Goal: Information Seeking & Learning: Check status

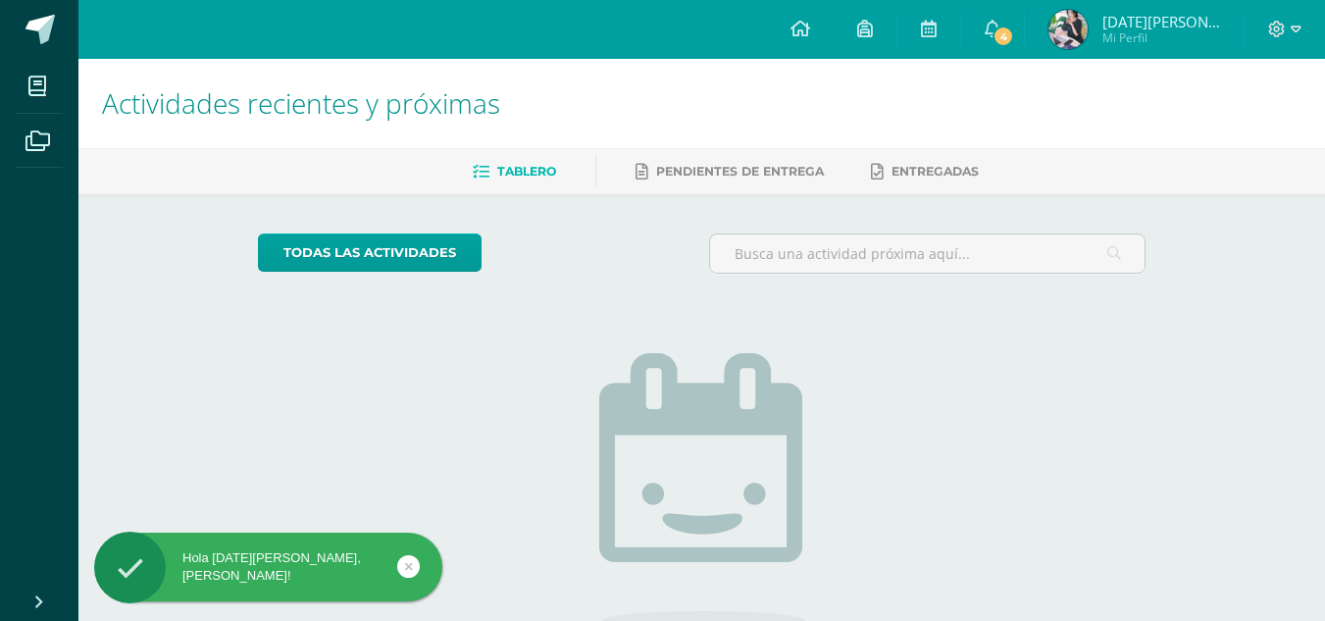
click at [1088, 33] on img at bounding box center [1067, 29] width 39 height 39
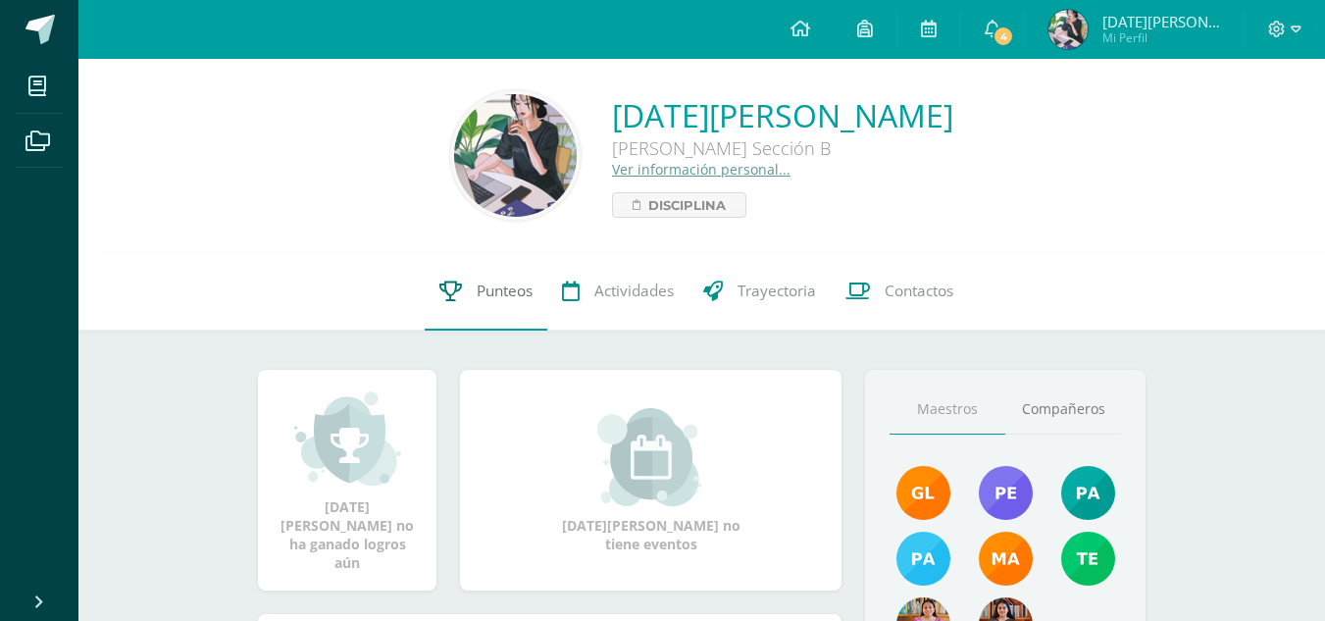
click at [526, 286] on span "Punteos" at bounding box center [505, 290] width 56 height 21
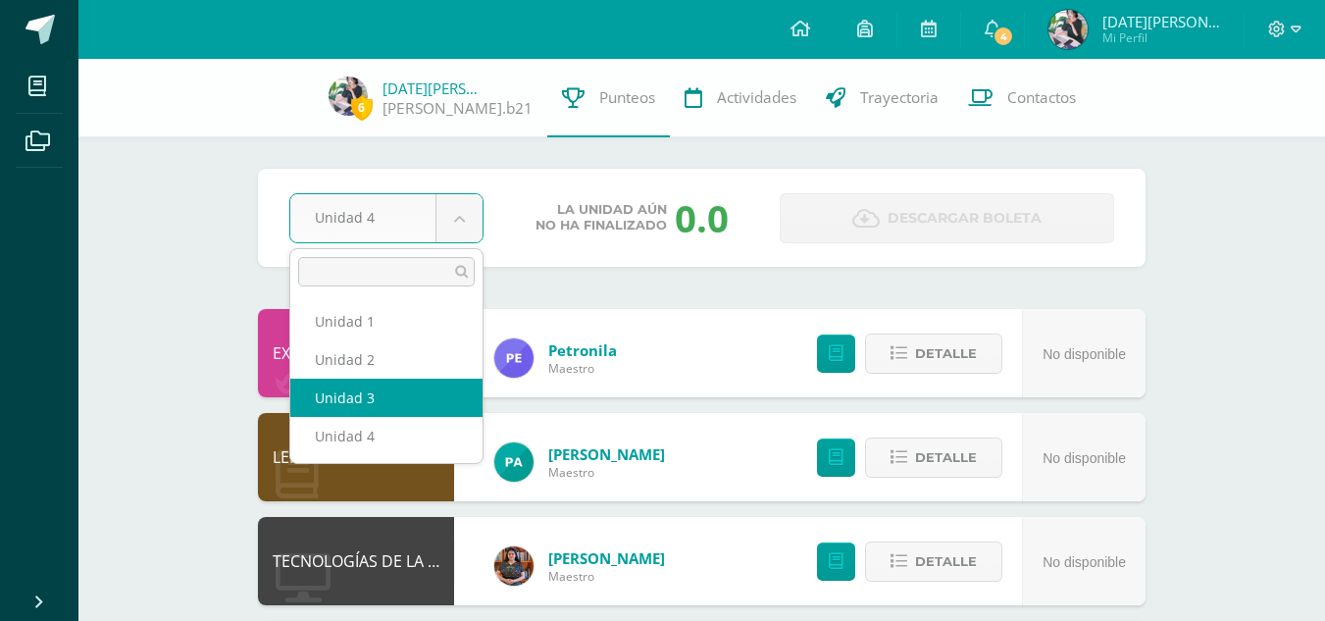
select select "Unidad 3"
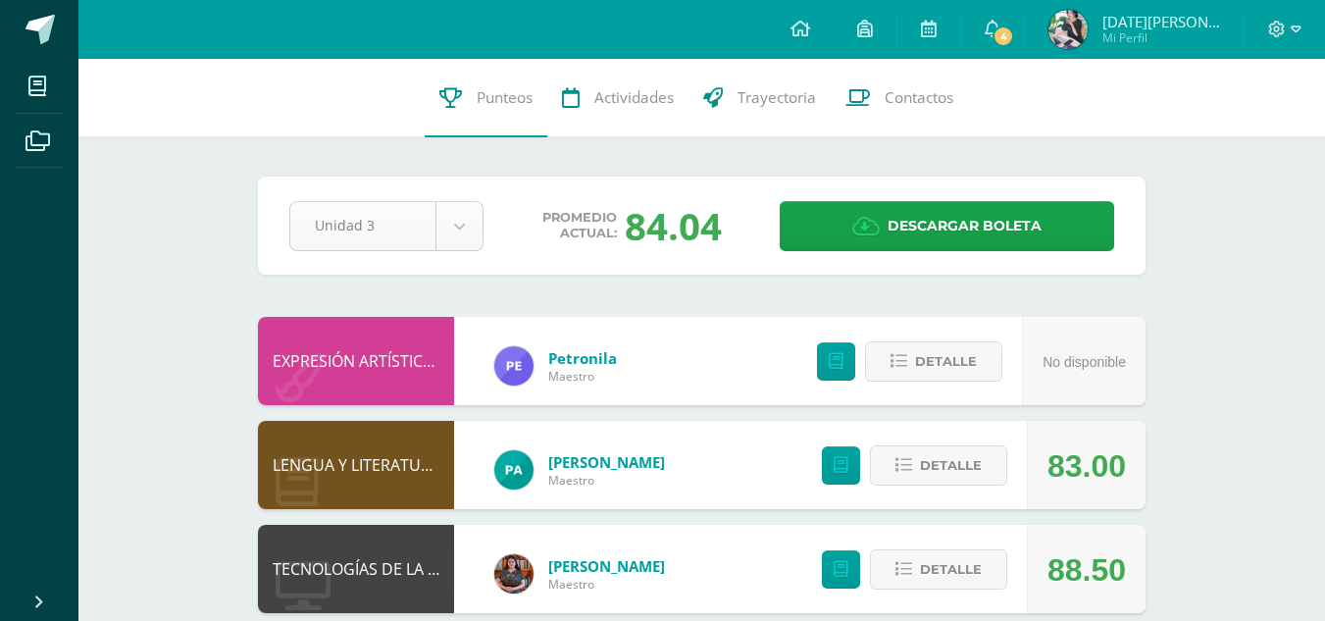
click at [451, 201] on div "Unidad 3" at bounding box center [386, 226] width 194 height 50
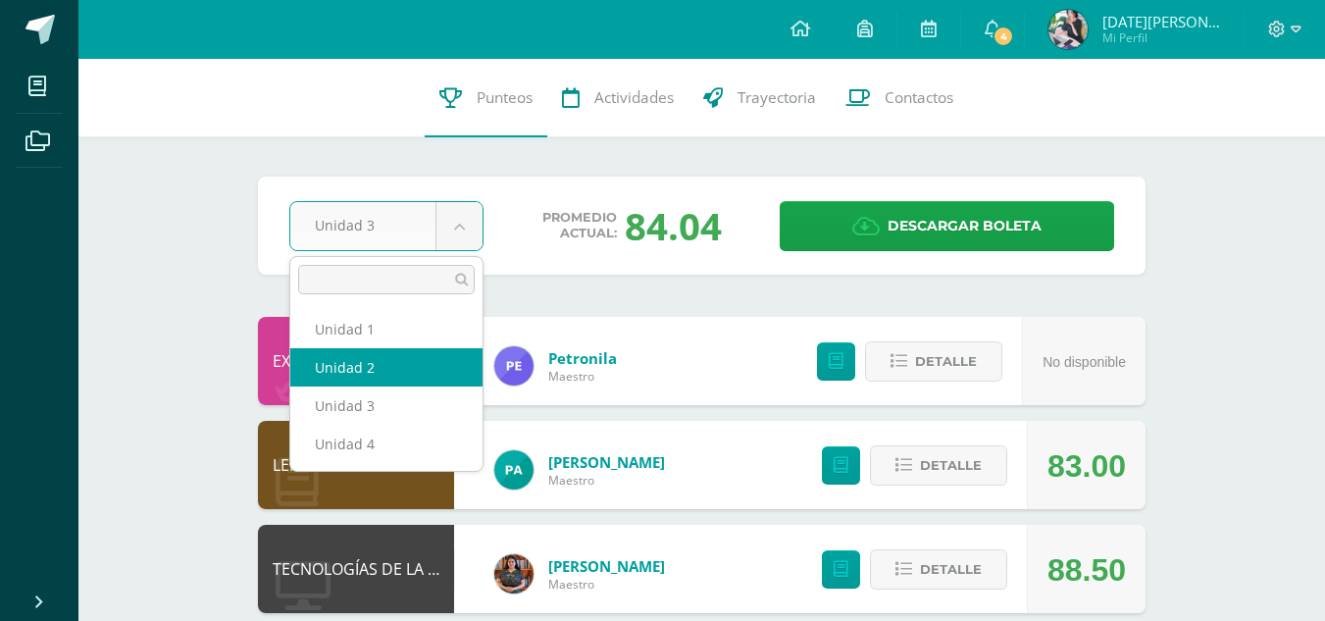
select select "Unidad 2"
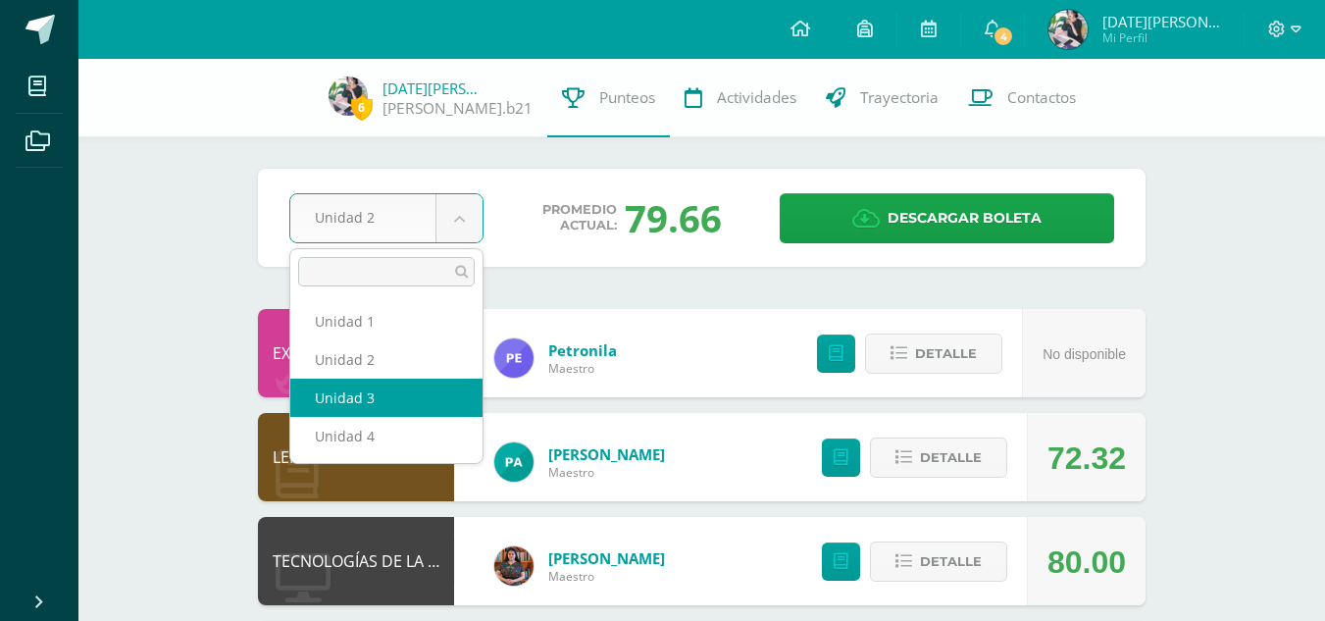
select select "Unidad 3"
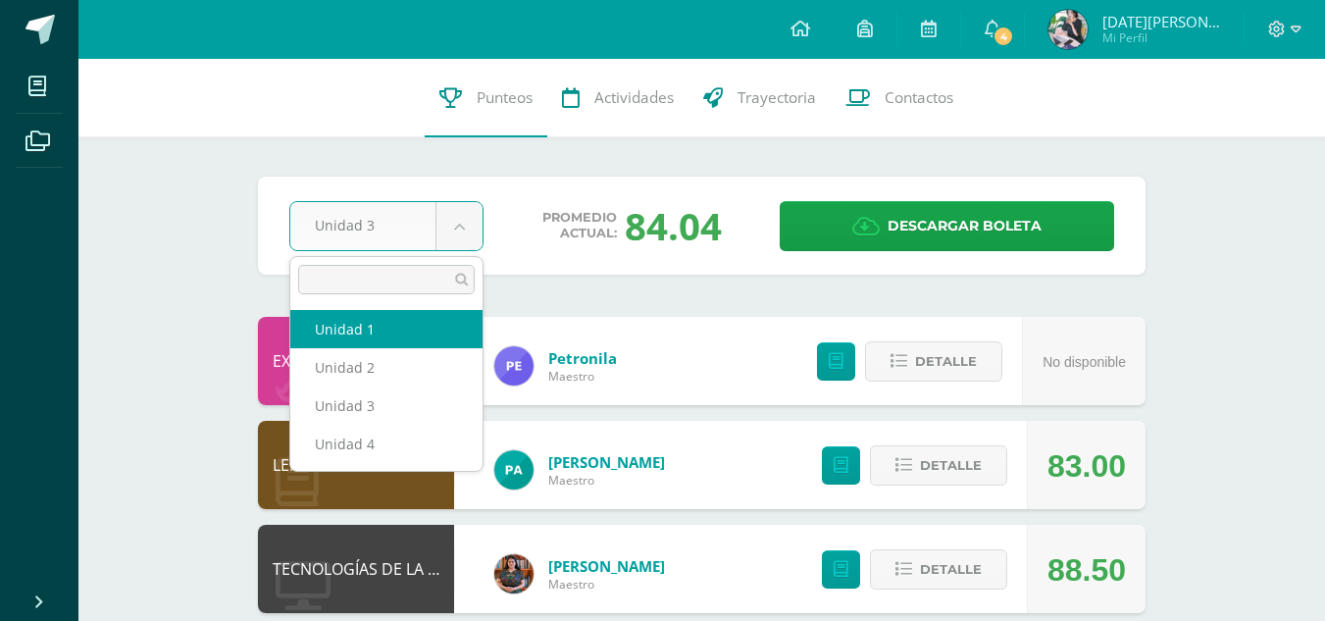
select select "Unidad 1"
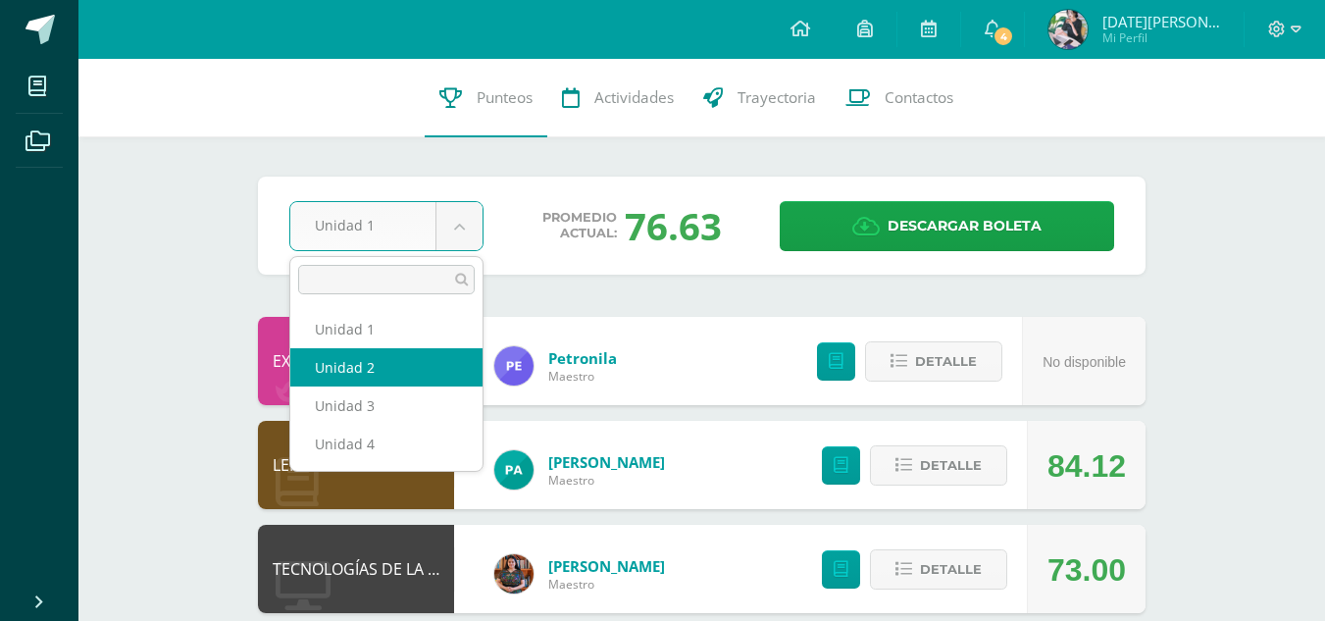
select select "Unidad 2"
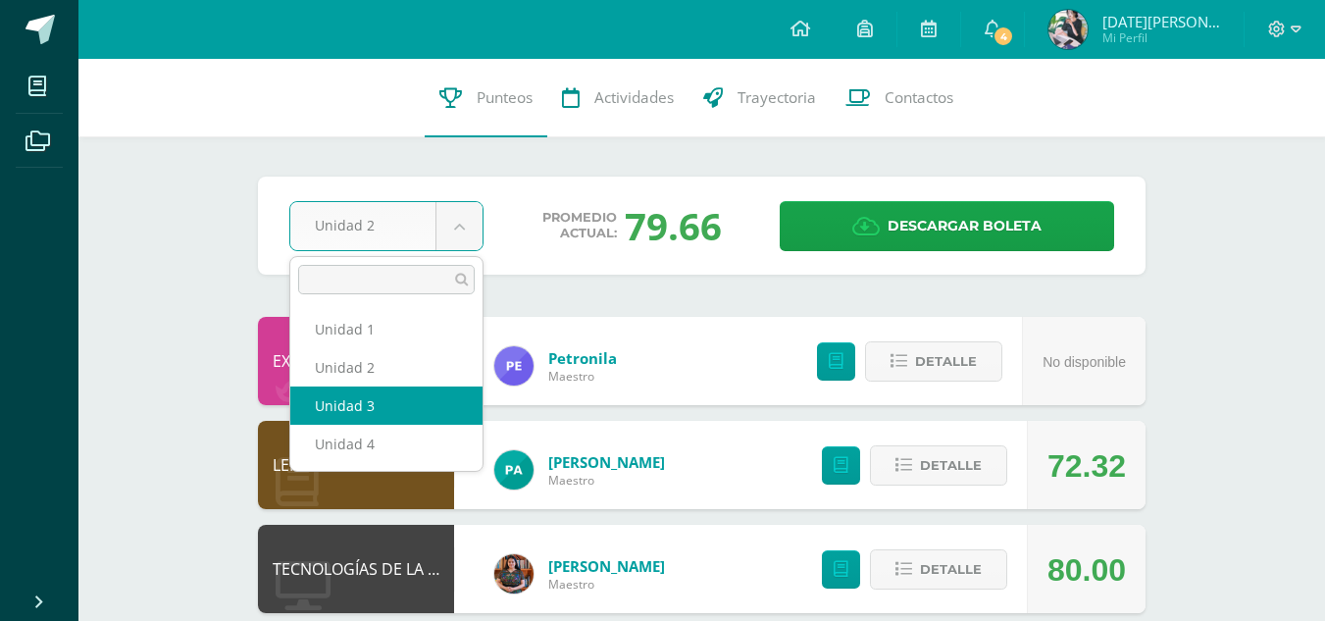
select select "Unidad 3"
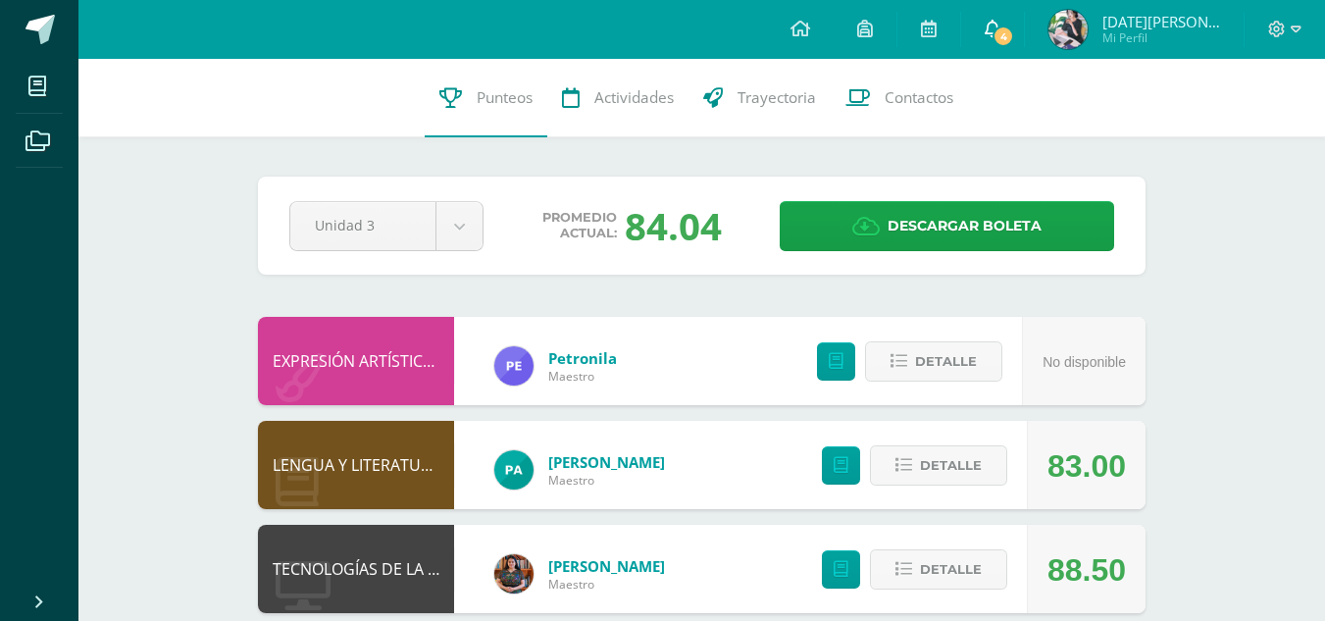
click at [1014, 34] on span "4" at bounding box center [1004, 36] width 22 height 22
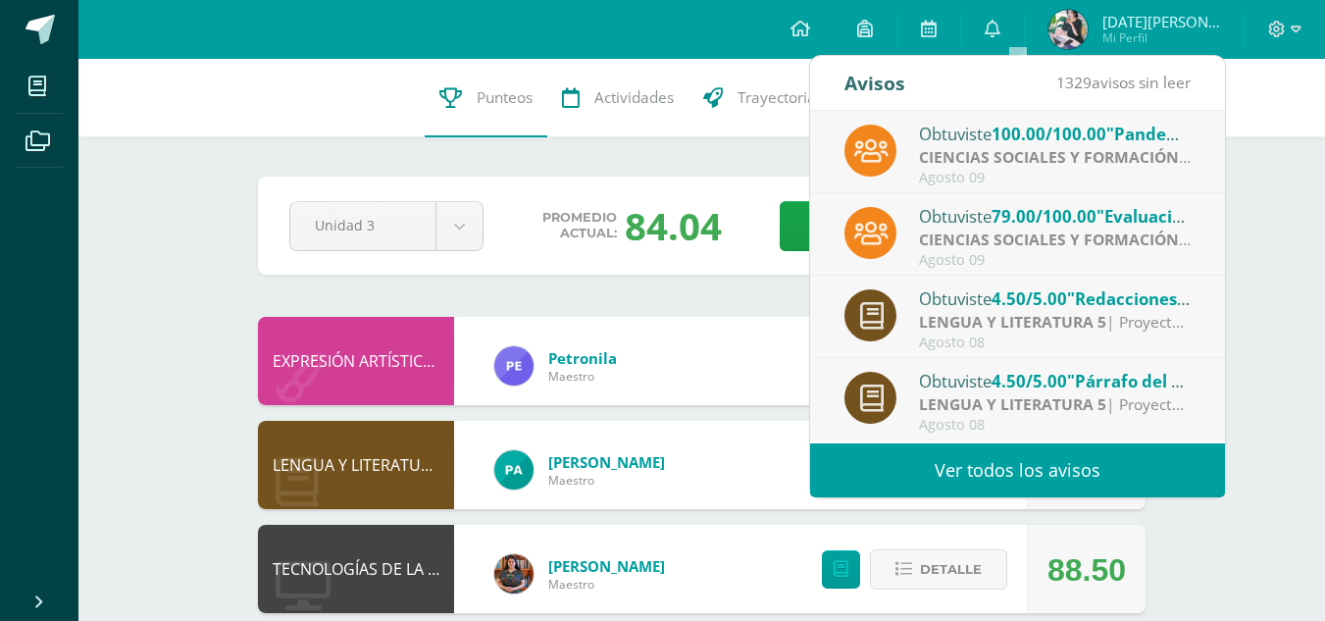
click at [1002, 144] on span "100.00/100.00" at bounding box center [1049, 134] width 115 height 23
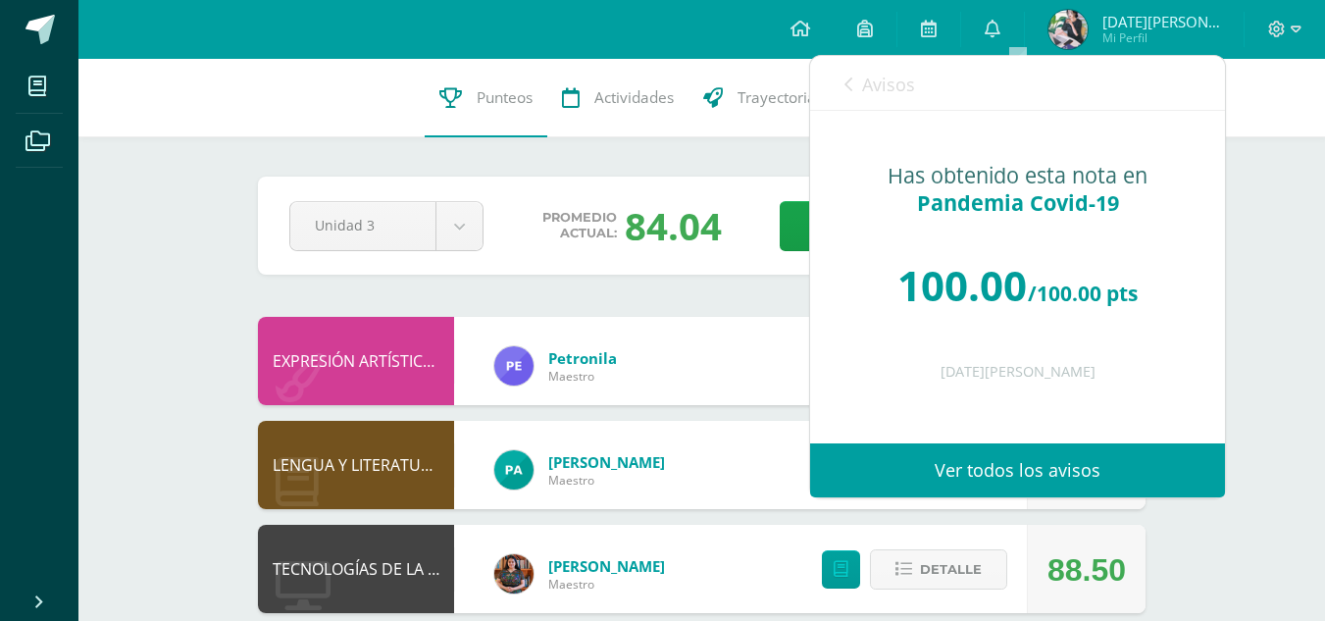
click at [838, 79] on div "Avisos 1328 avisos sin leer Avisos" at bounding box center [1017, 83] width 415 height 55
click at [851, 84] on icon at bounding box center [848, 84] width 8 height 16
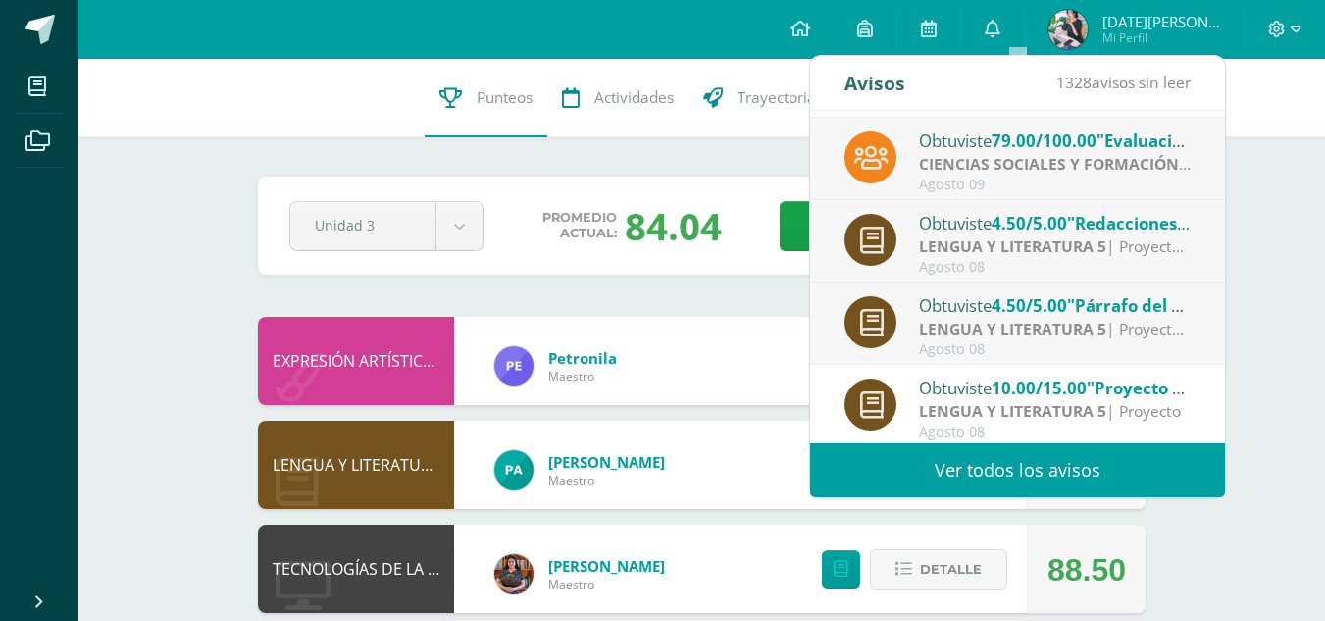
scroll to position [76, 0]
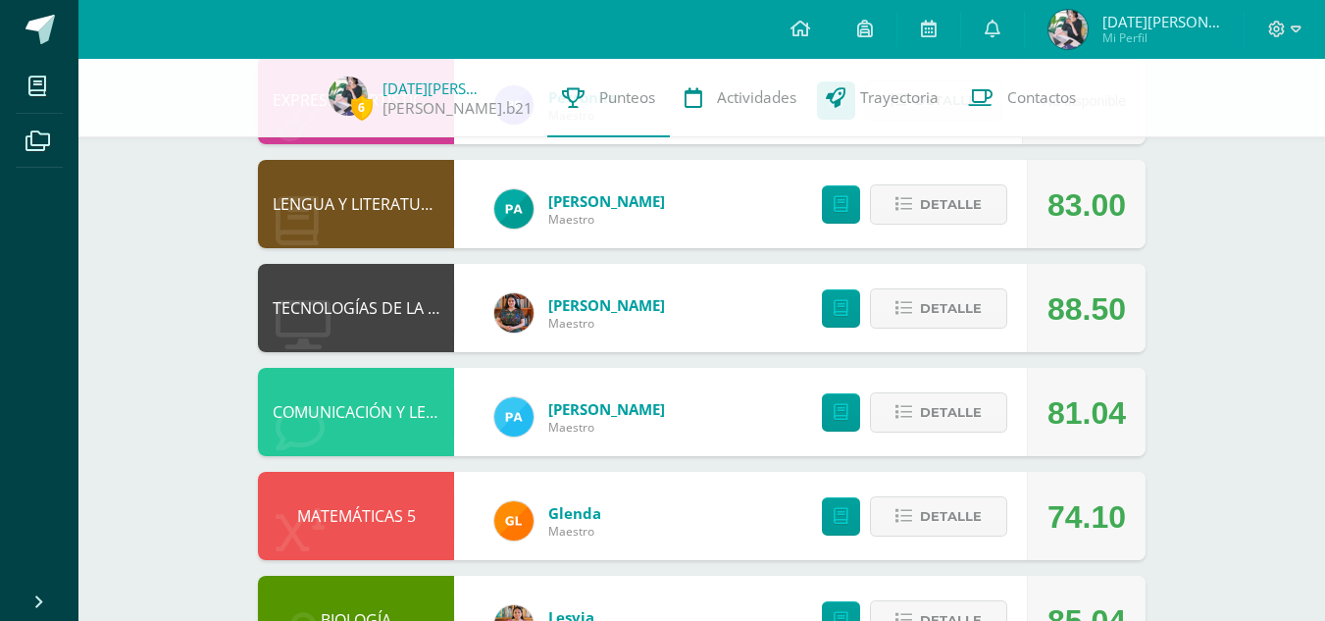
scroll to position [255, 0]
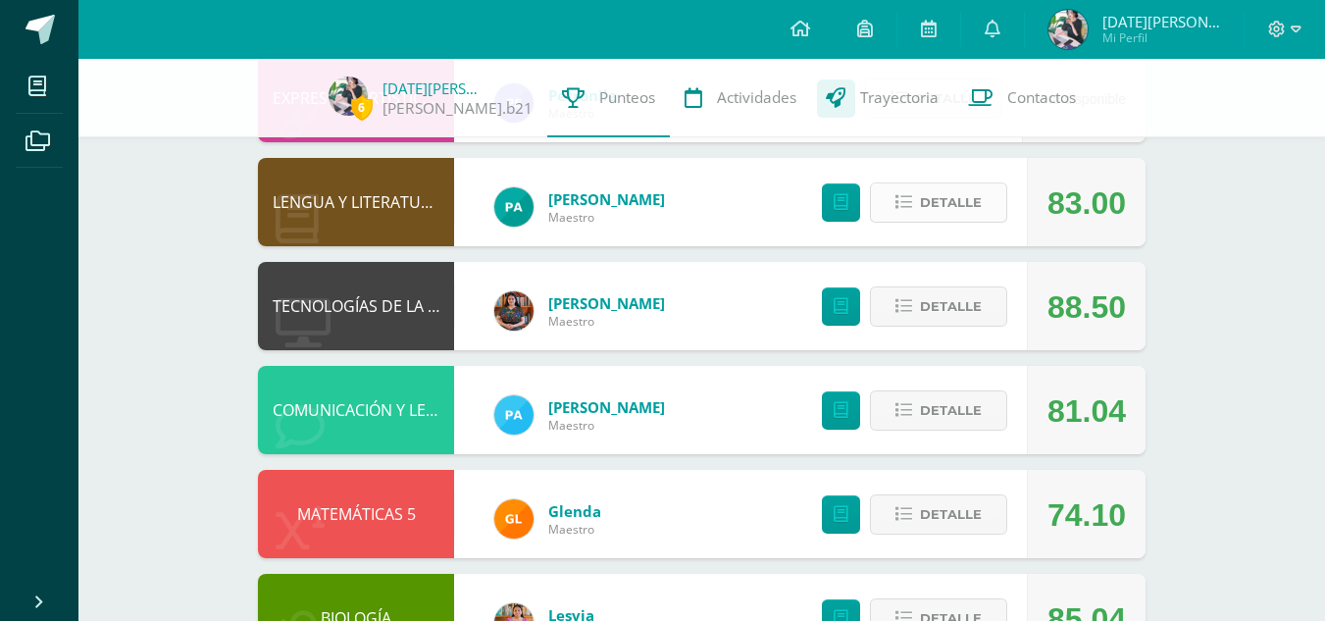
click at [907, 209] on icon at bounding box center [903, 202] width 17 height 17
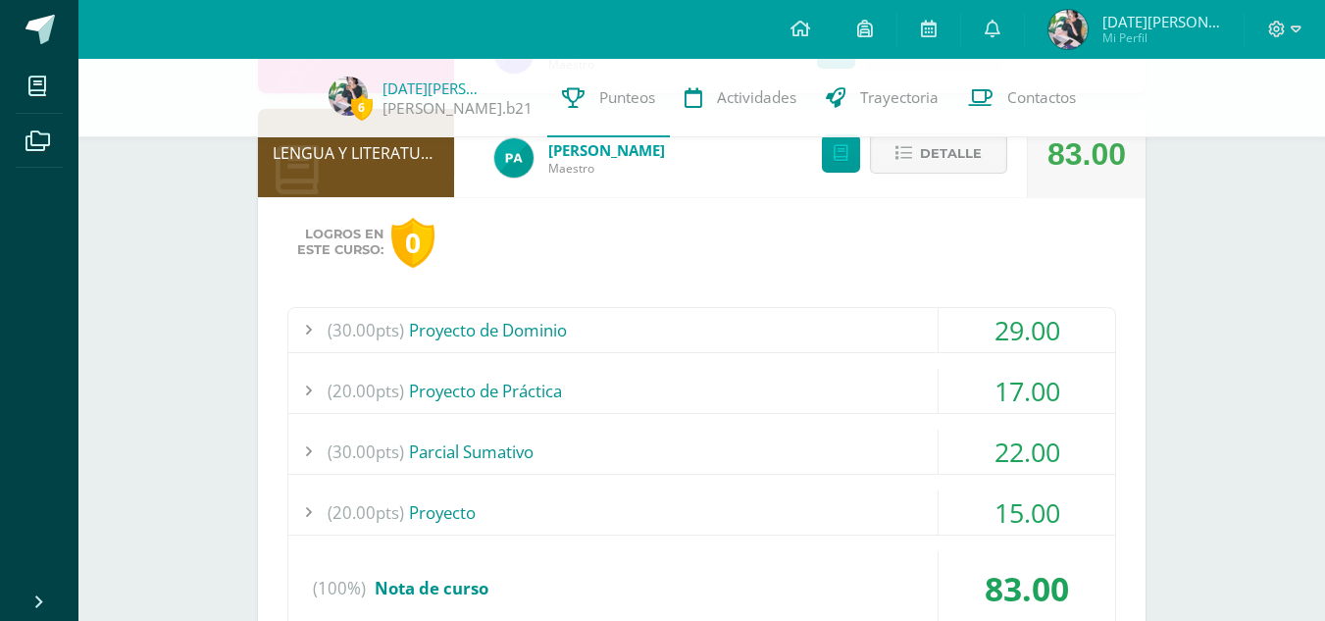
scroll to position [320, 0]
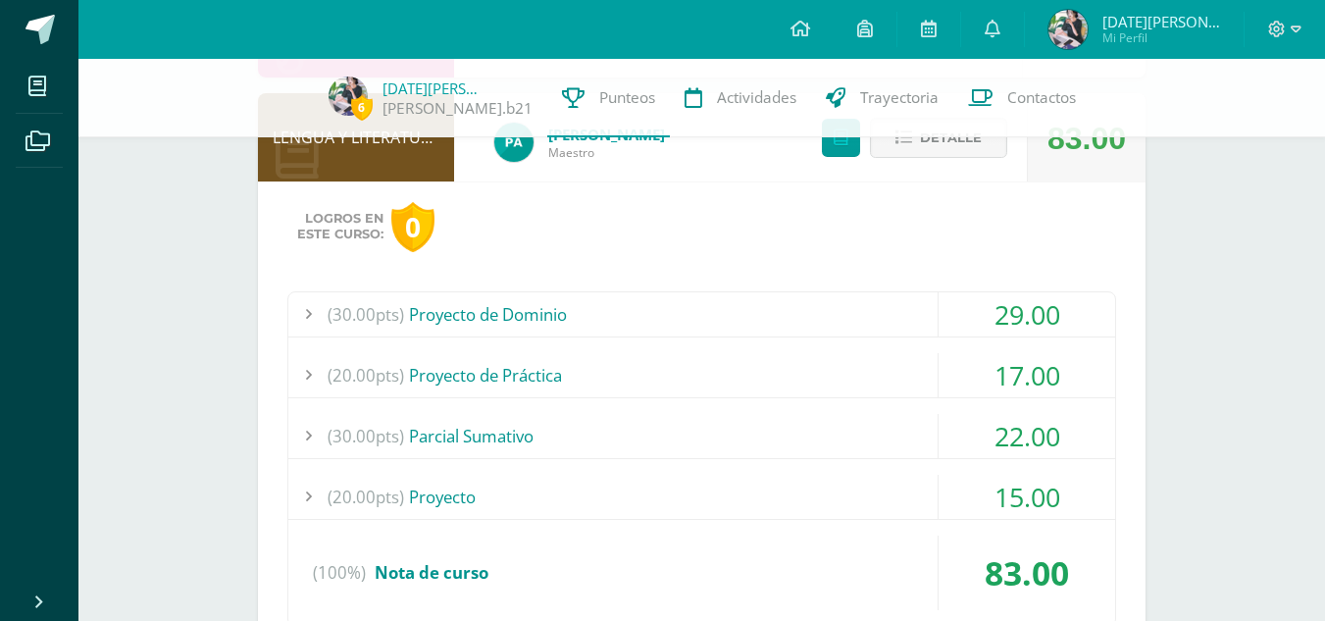
click at [1012, 316] on div "29.00" at bounding box center [1027, 314] width 177 height 44
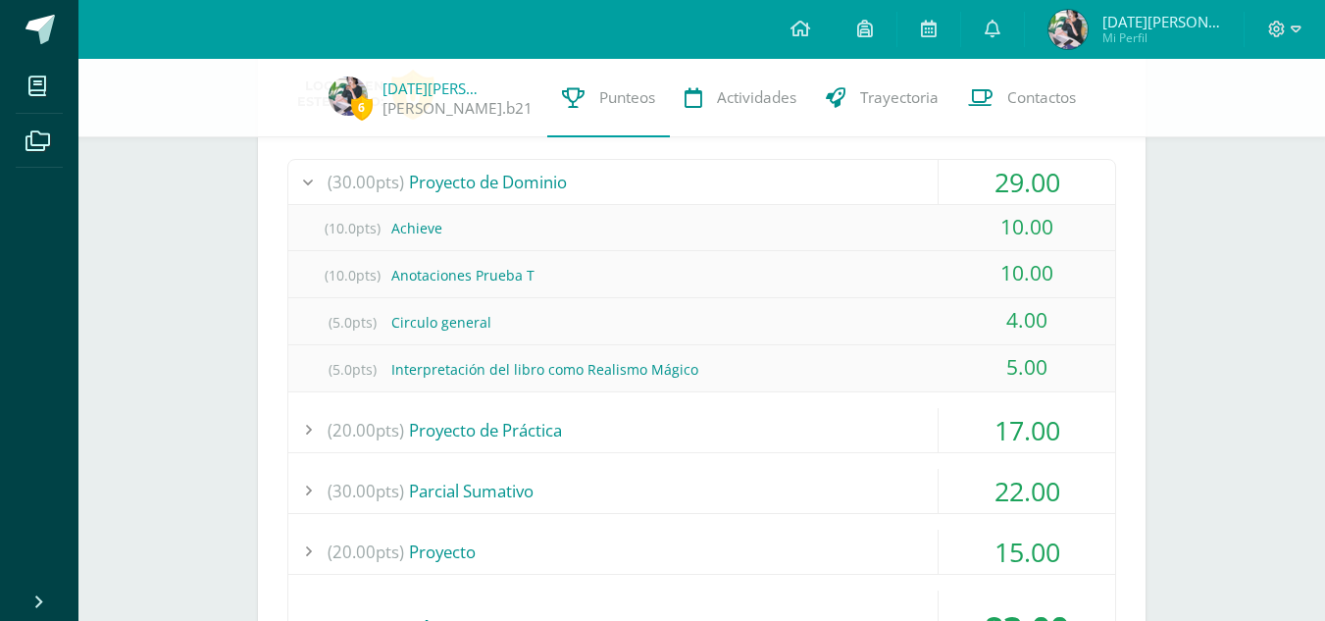
scroll to position [453, 0]
click at [1002, 430] on div "17.00" at bounding box center [1027, 429] width 177 height 44
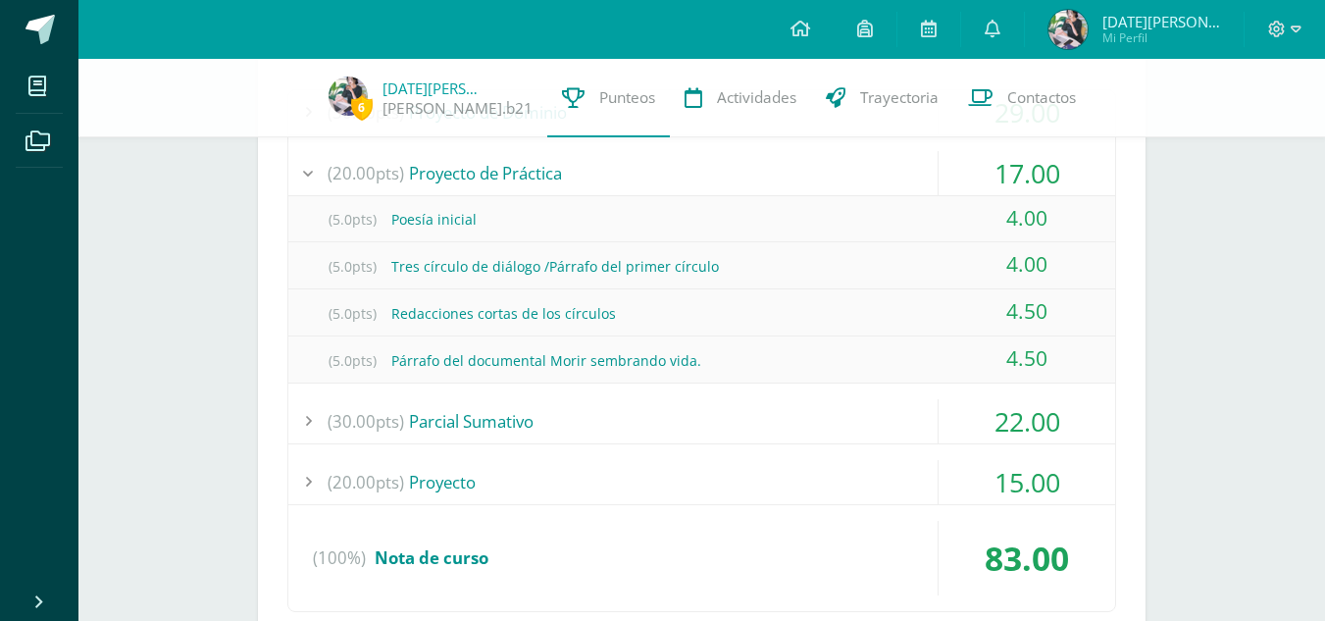
scroll to position [523, 0]
click at [1028, 405] on div "22.00" at bounding box center [1027, 420] width 177 height 44
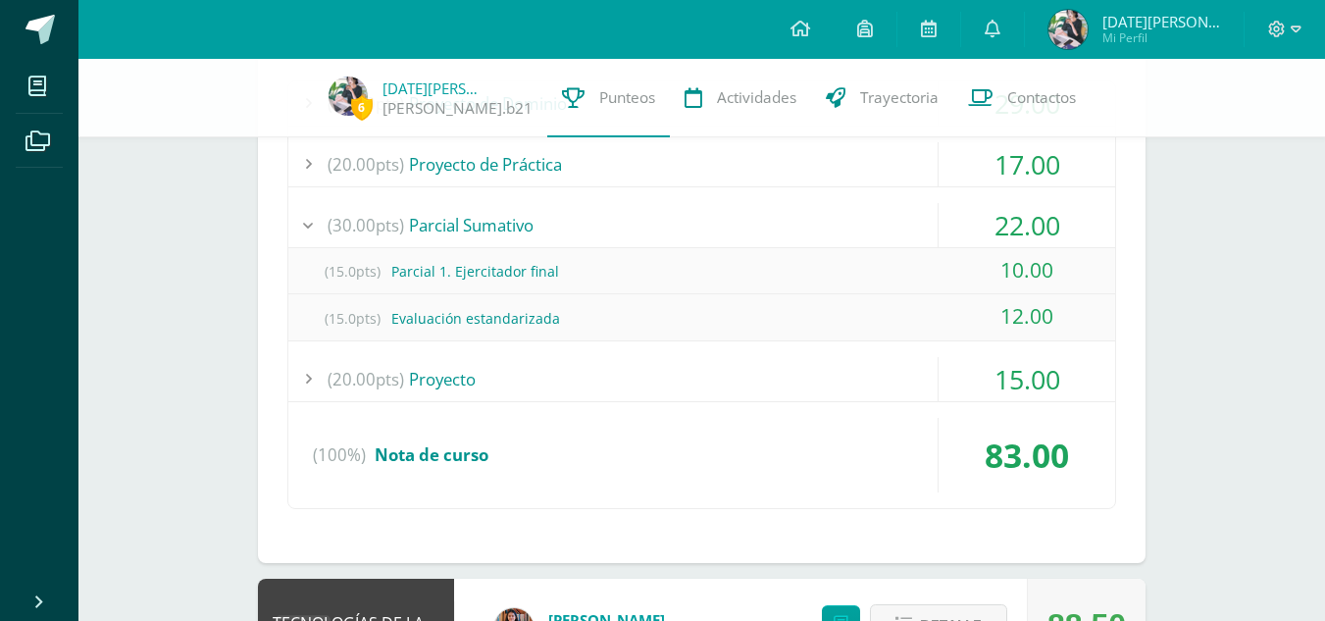
scroll to position [532, 0]
click at [1008, 373] on div "15.00" at bounding box center [1027, 378] width 177 height 44
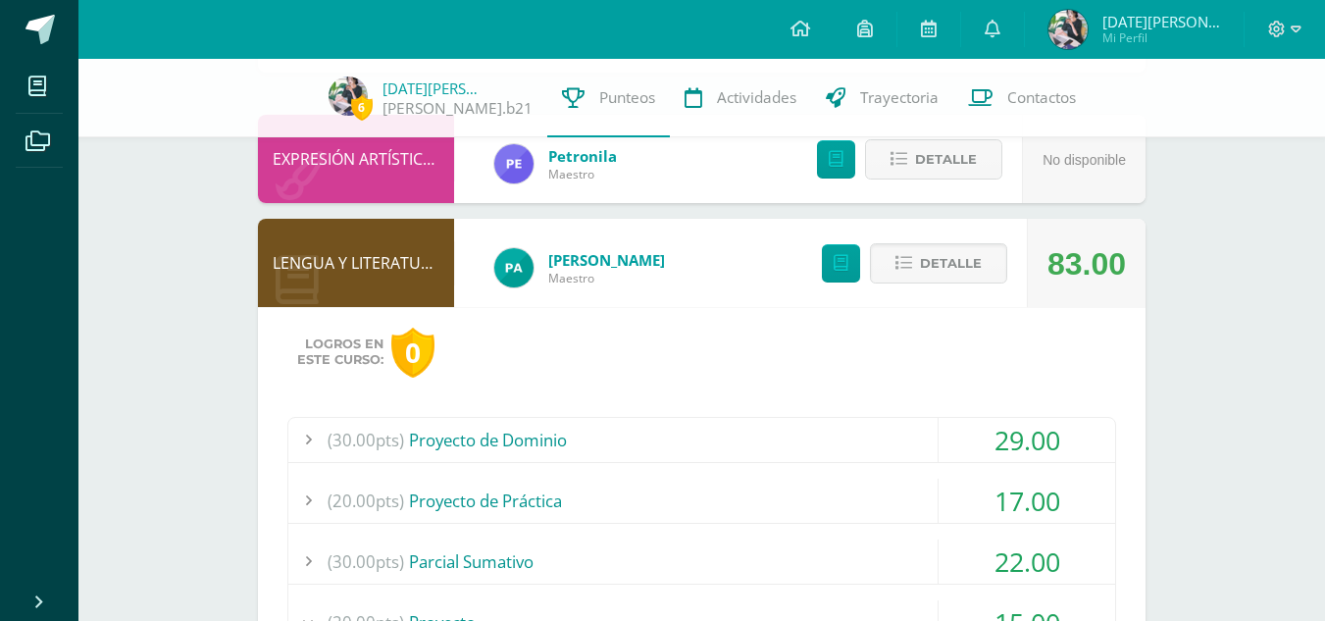
scroll to position [0, 0]
